Goal: Obtain resource: Obtain resource

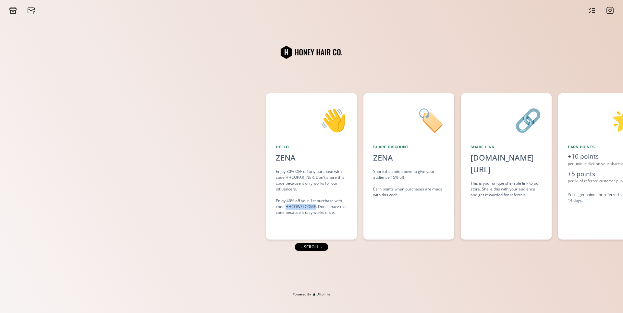
drag, startPoint x: 316, startPoint y: 205, endPoint x: 287, endPoint y: 206, distance: 29.5
click at [287, 206] on div "Enjoy 30% OFF off any purchase with code HHCOPARTNER. Don't share this code bec…" at bounding box center [311, 191] width 71 height 47
copy div "HHCOWELCOME"
drag, startPoint x: 303, startPoint y: 247, endPoint x: 316, endPoint y: 248, distance: 12.3
click at [315, 248] on div "← scroll →" at bounding box center [311, 247] width 33 height 8
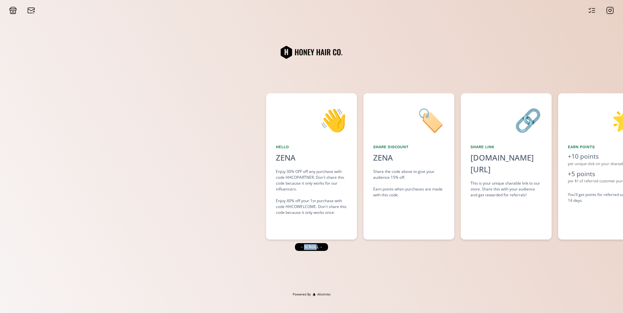
drag, startPoint x: 324, startPoint y: 245, endPoint x: 370, endPoint y: 248, distance: 46.1
click at [370, 248] on div "👋 Hello [PERSON_NAME] Enjoy 30% OFF off any purchase with code HHCOPARTNER. Don…" at bounding box center [311, 152] width 623 height 277
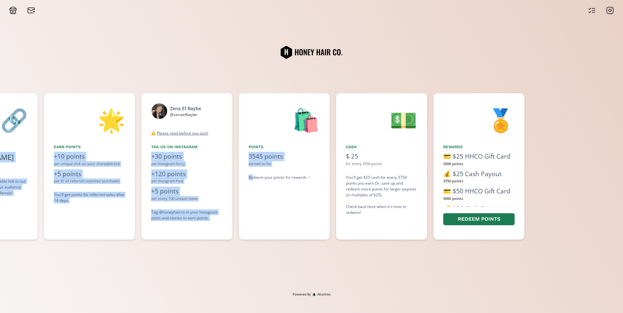
drag, startPoint x: 424, startPoint y: 227, endPoint x: 252, endPoint y: 239, distance: 172.1
click at [252, 239] on div "👋 Hello [PERSON_NAME] Enjoy 30% OFF off any purchase with code HHCOPARTNER. Don…" at bounding box center [311, 166] width 623 height 153
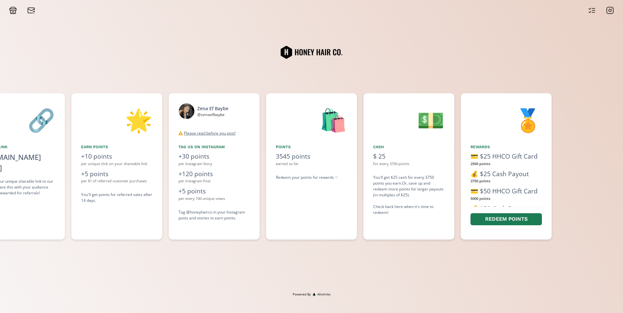
click at [319, 258] on div "👋 Hello [PERSON_NAME] Enjoy 30% OFF off any purchase with code HHCOPARTNER. Don…" at bounding box center [311, 152] width 623 height 277
